Goal: Information Seeking & Learning: Understand process/instructions

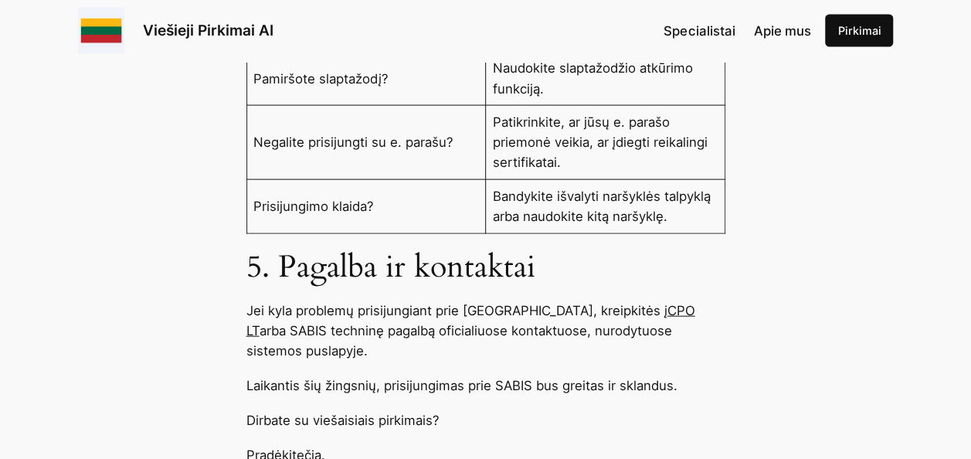
scroll to position [1700, 0]
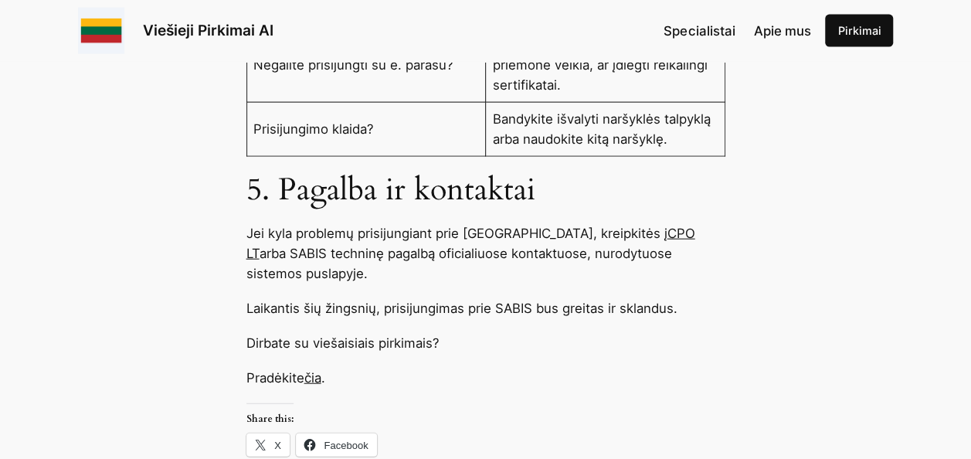
click at [321, 370] on link "čia" at bounding box center [312, 377] width 17 height 15
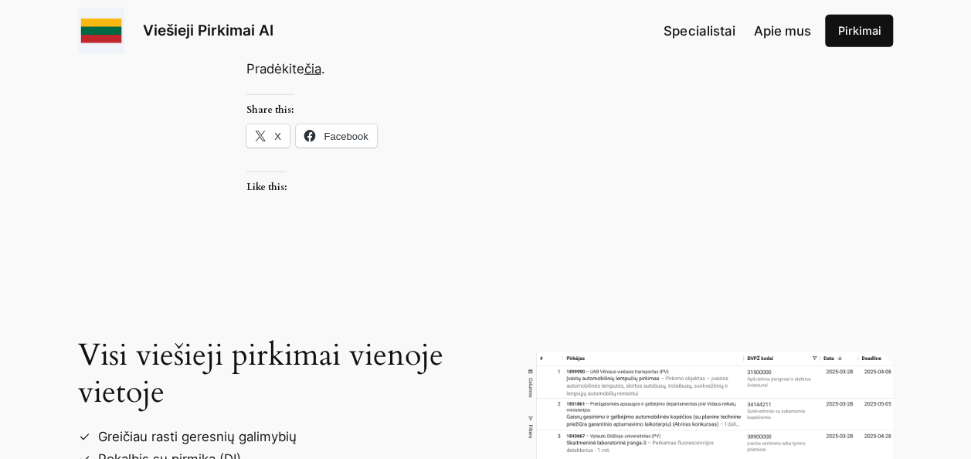
scroll to position [2087, 0]
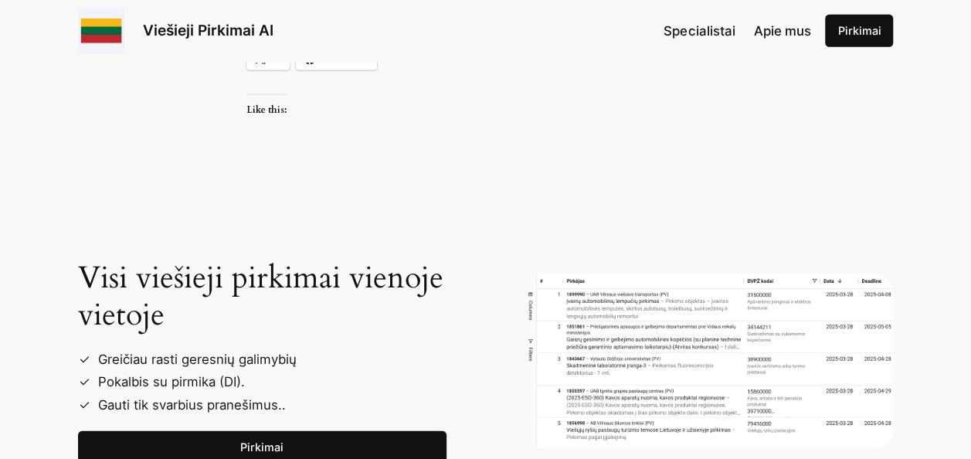
click at [573, 274] on img at bounding box center [709, 361] width 369 height 174
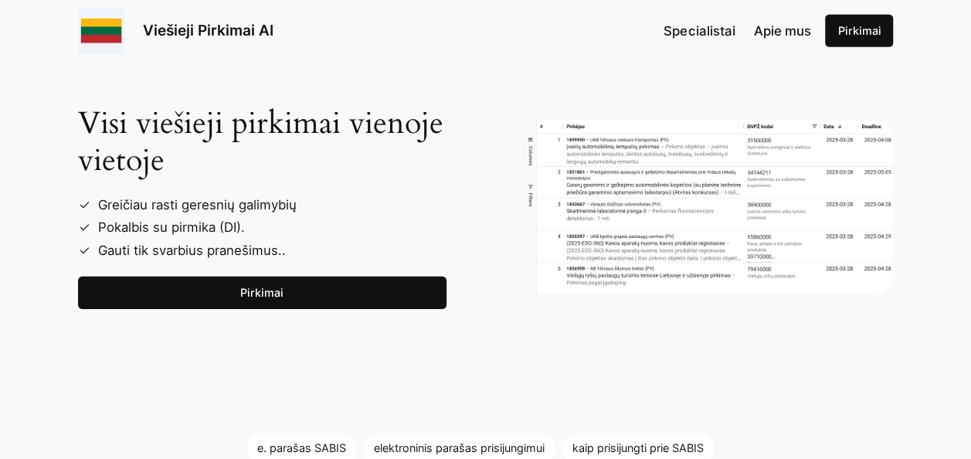
scroll to position [2396, 0]
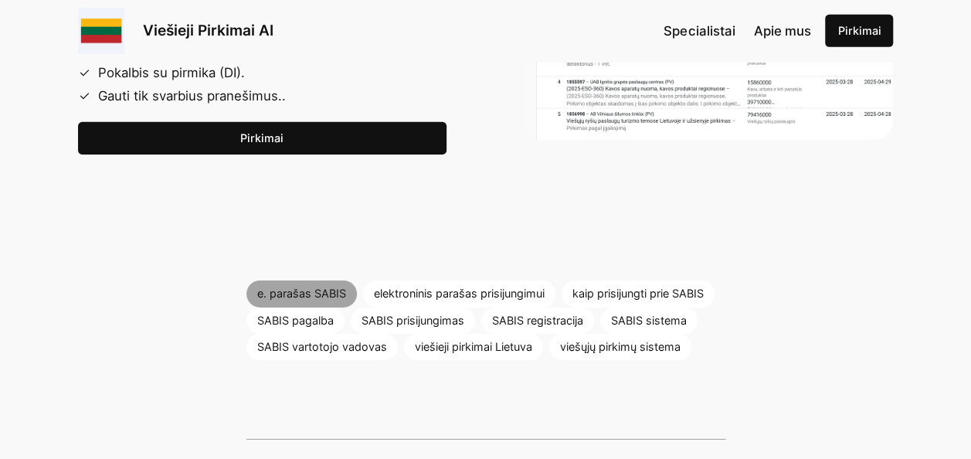
click at [284, 281] on link "e. parašas SABIS" at bounding box center [302, 294] width 111 height 26
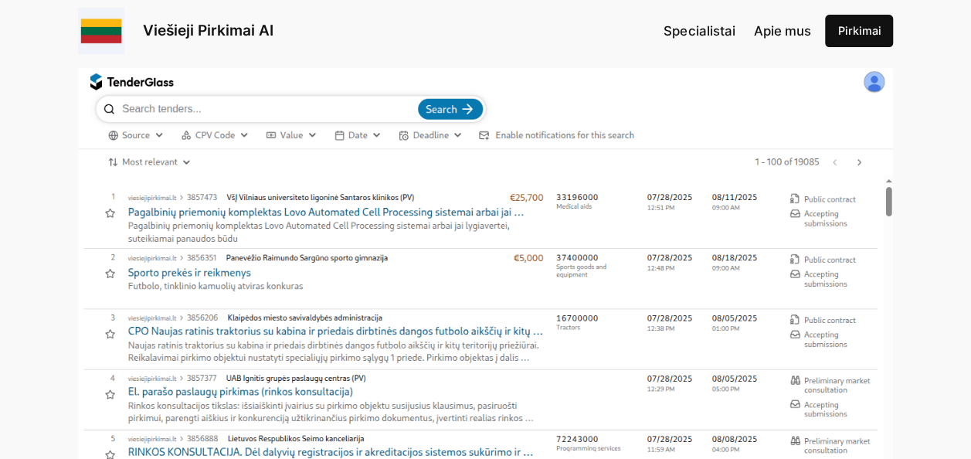
scroll to position [386, 0]
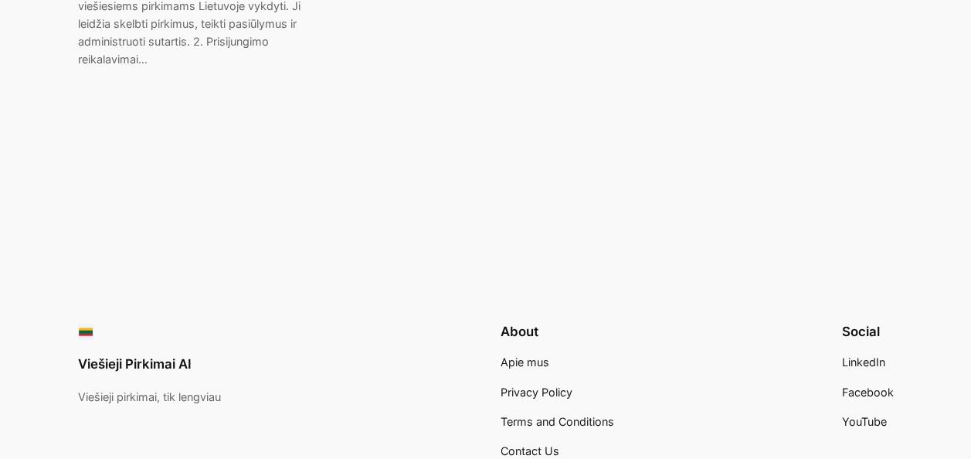
scroll to position [1141, 0]
